Goal: Task Accomplishment & Management: Manage account settings

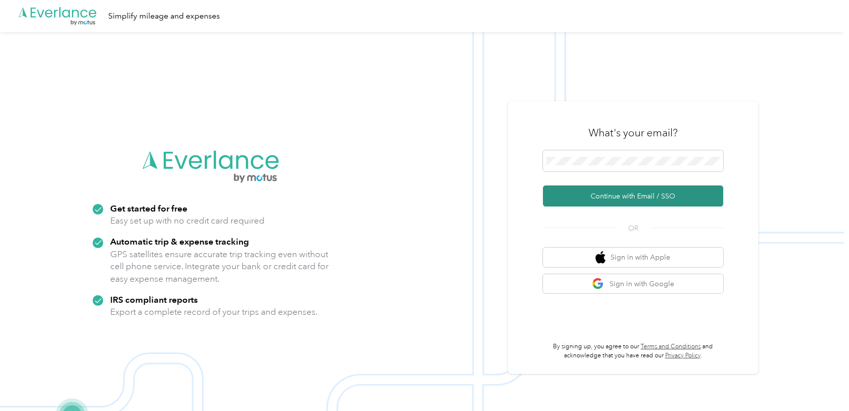
click at [618, 193] on button "Continue with Email / SSO" at bounding box center [633, 195] width 180 height 21
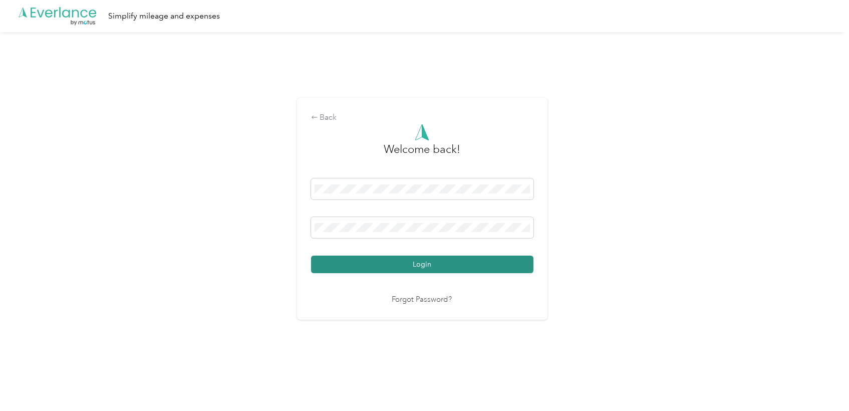
click at [423, 261] on button "Login" at bounding box center [422, 264] width 222 height 18
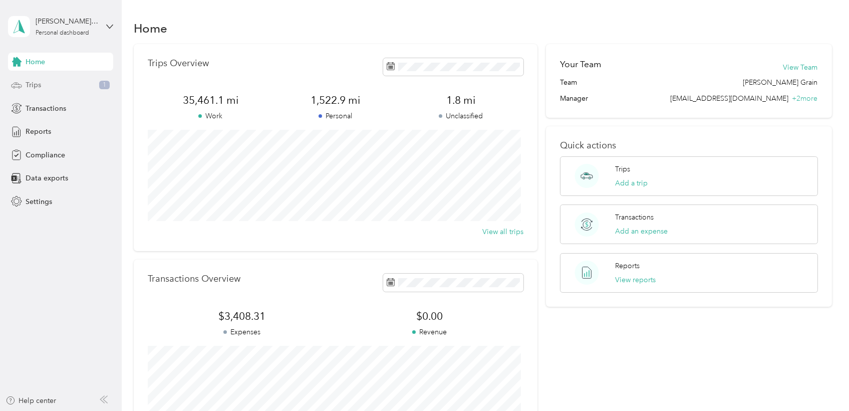
click at [45, 88] on div "Trips 1" at bounding box center [60, 85] width 105 height 18
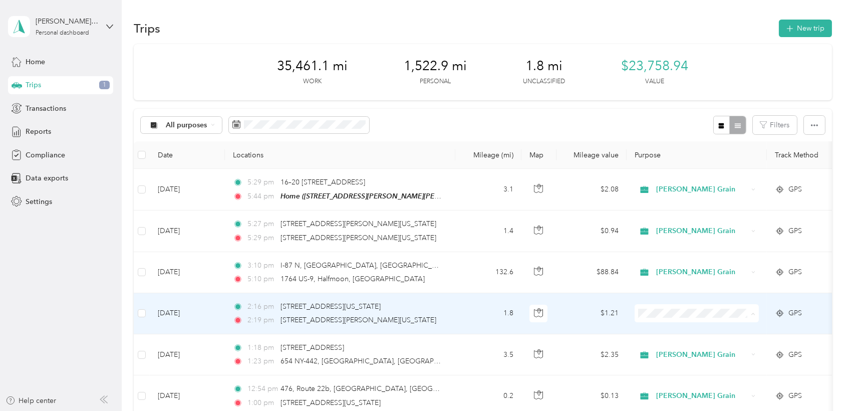
click at [691, 332] on span "[PERSON_NAME] Grain" at bounding box center [705, 331] width 93 height 11
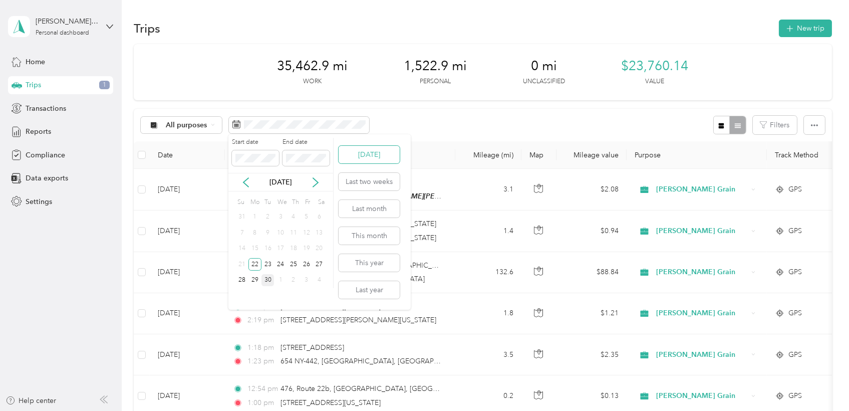
click at [367, 153] on button "[DATE]" at bounding box center [368, 155] width 61 height 18
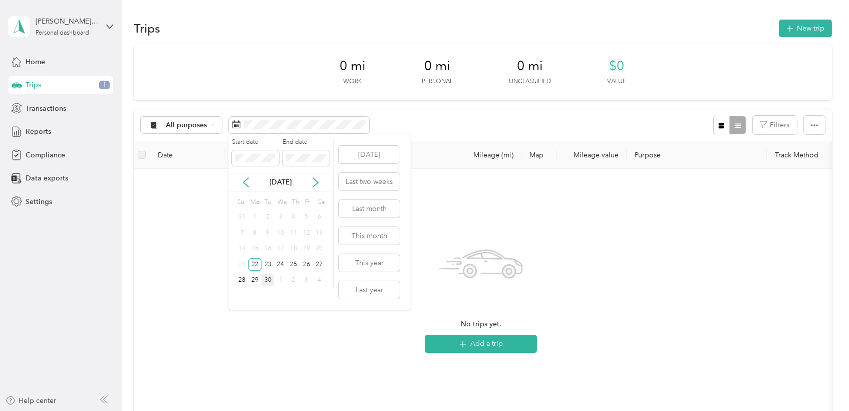
click at [265, 281] on div "30" at bounding box center [267, 280] width 13 height 13
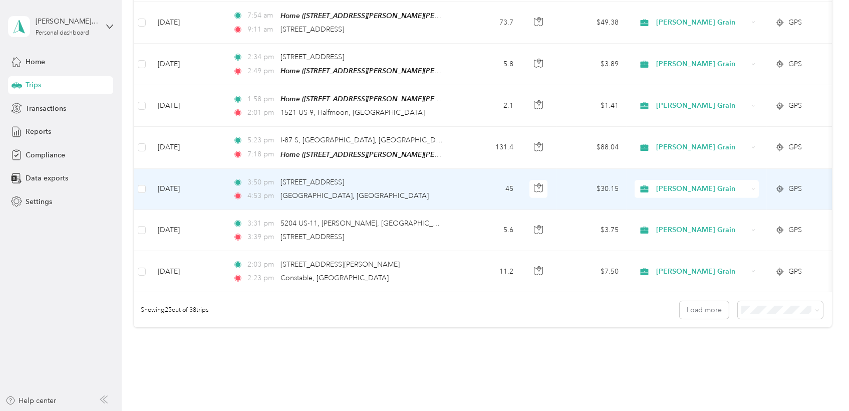
scroll to position [968, 0]
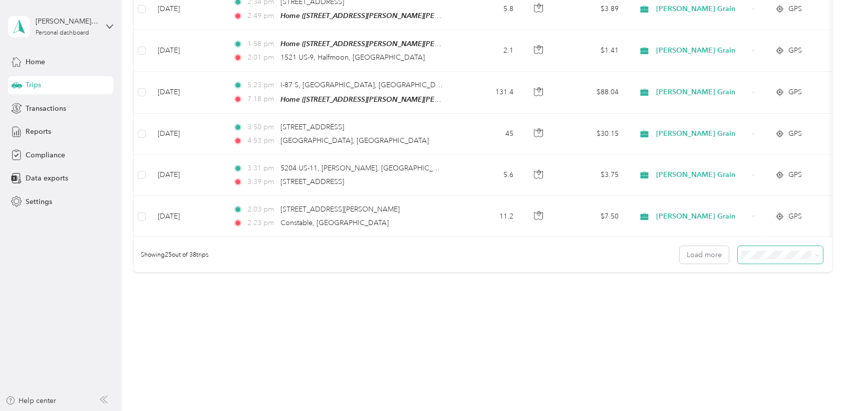
click at [772, 259] on span at bounding box center [780, 255] width 85 height 18
click at [815, 255] on icon at bounding box center [817, 255] width 5 height 5
click at [771, 290] on div "50 per load" at bounding box center [776, 290] width 71 height 11
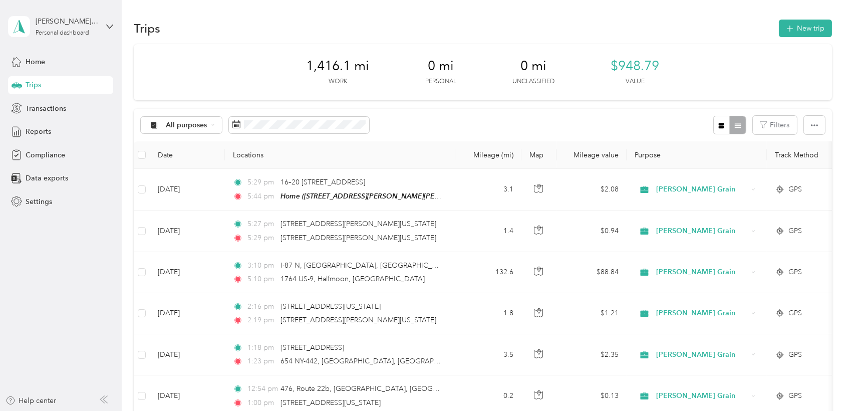
click at [178, 157] on th "Date" at bounding box center [187, 155] width 75 height 28
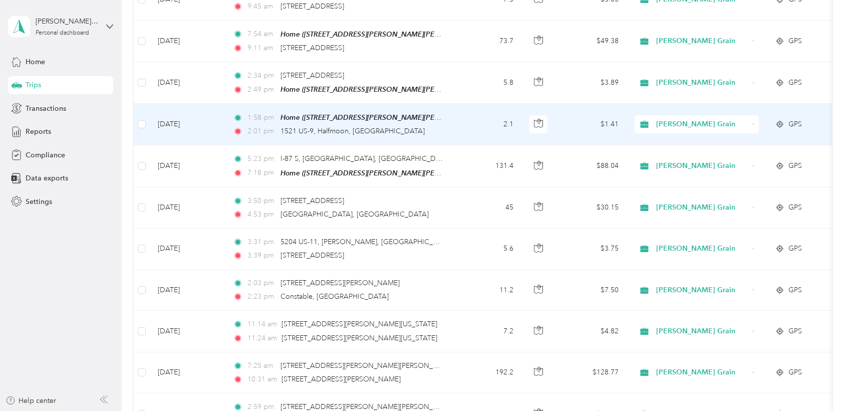
scroll to position [835, 0]
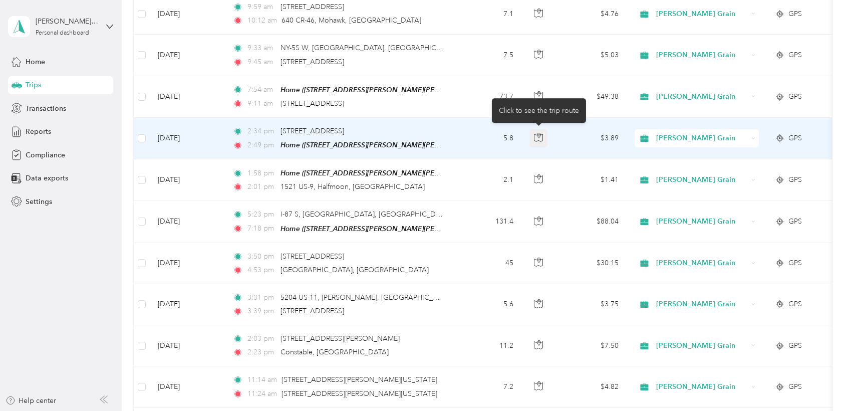
click at [539, 136] on icon "button" at bounding box center [538, 137] width 9 height 9
click at [750, 139] on div "[PERSON_NAME] Grain" at bounding box center [696, 138] width 124 height 18
click at [698, 168] on span "Personal" at bounding box center [705, 166] width 93 height 11
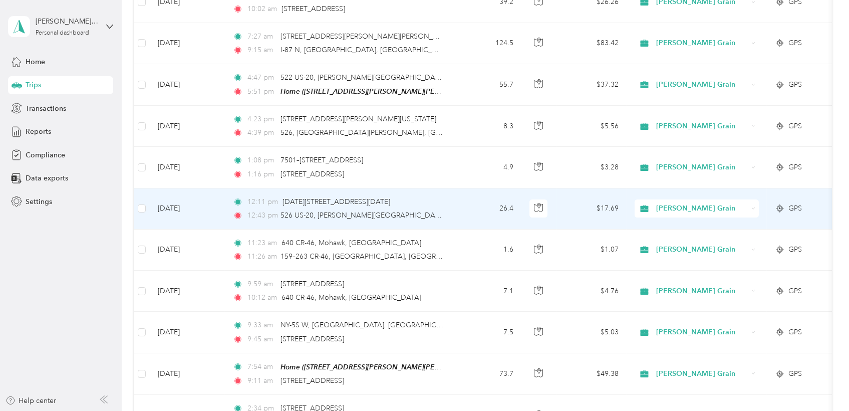
scroll to position [557, 0]
